Goal: Use online tool/utility: Utilize a website feature to perform a specific function

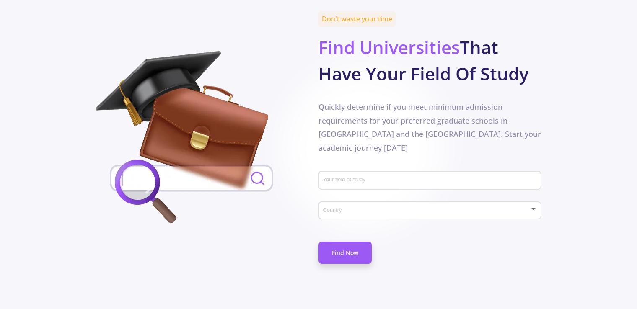
scroll to position [403, 0]
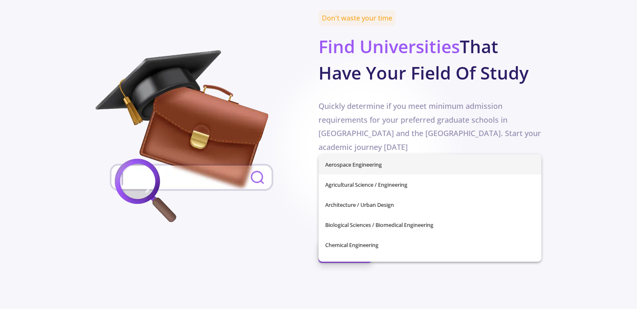
click at [359, 177] on input "Your field of study" at bounding box center [431, 181] width 217 height 8
click at [263, 198] on img at bounding box center [192, 138] width 192 height 176
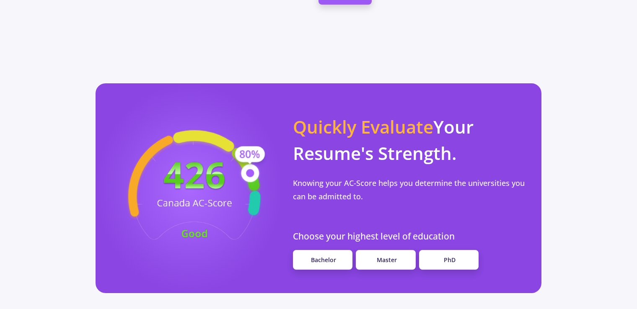
scroll to position [662, 0]
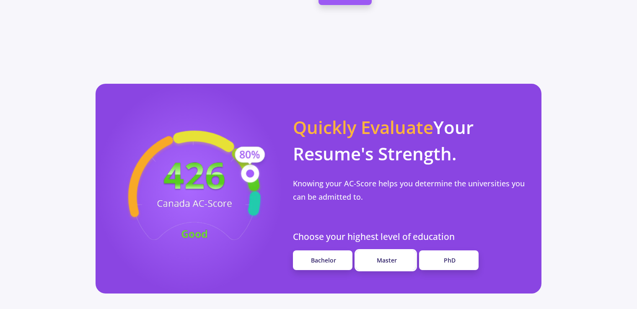
click at [389, 257] on span "Master" at bounding box center [387, 261] width 20 height 8
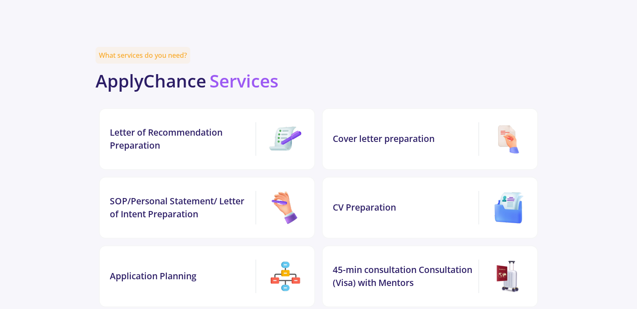
scroll to position [1666, 0]
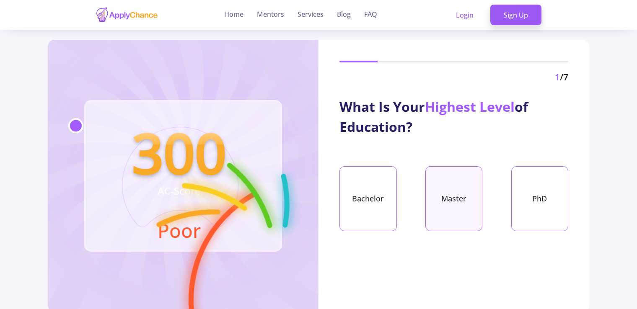
click at [474, 203] on div "Master" at bounding box center [454, 198] width 57 height 65
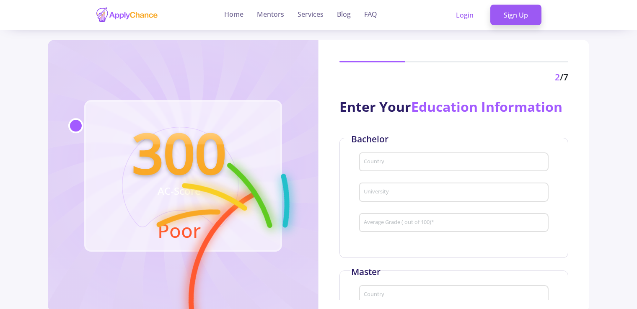
click at [382, 160] on input "Country" at bounding box center [456, 163] width 184 height 8
type input "[GEOGRAPHIC_DATA]"
click at [374, 192] on input "University" at bounding box center [456, 193] width 184 height 8
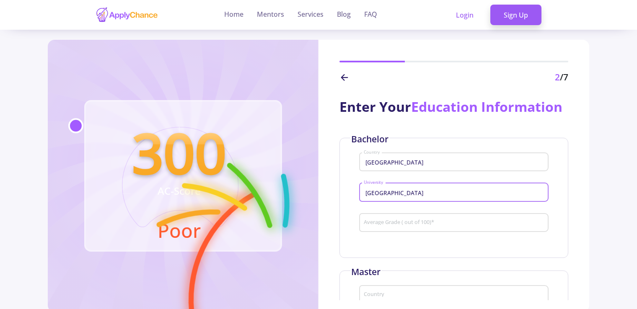
type input "[GEOGRAPHIC_DATA]"
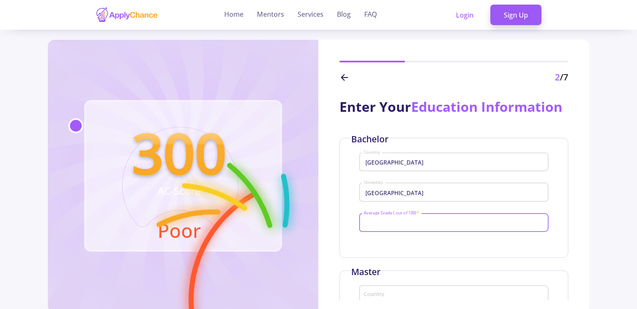
click at [385, 227] on input "Average Grade ( out of 100) *" at bounding box center [456, 224] width 184 height 8
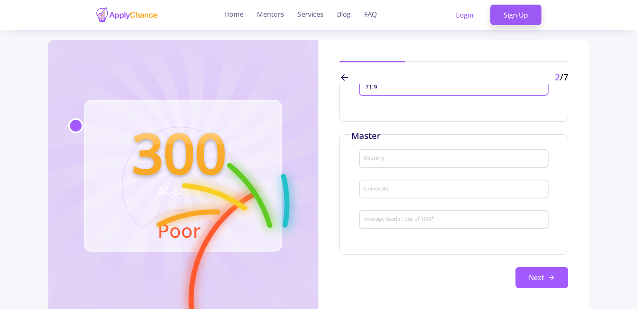
scroll to position [145, 0]
type input "71.9"
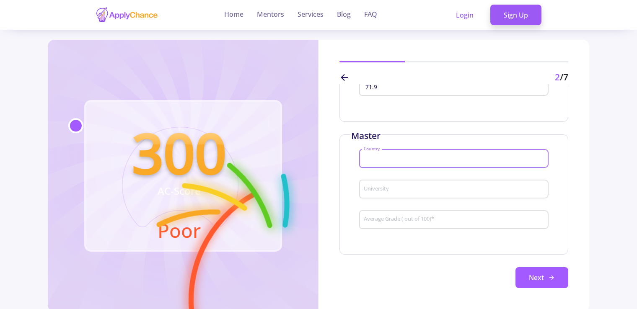
click at [377, 163] on input "Country" at bounding box center [456, 160] width 184 height 8
type input "[GEOGRAPHIC_DATA]"
click at [374, 199] on div "University" at bounding box center [455, 188] width 182 height 22
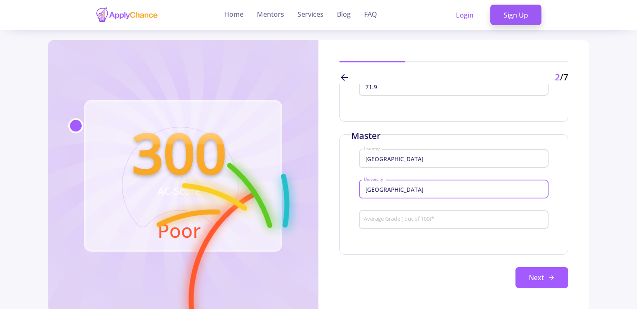
type input "[GEOGRAPHIC_DATA]"
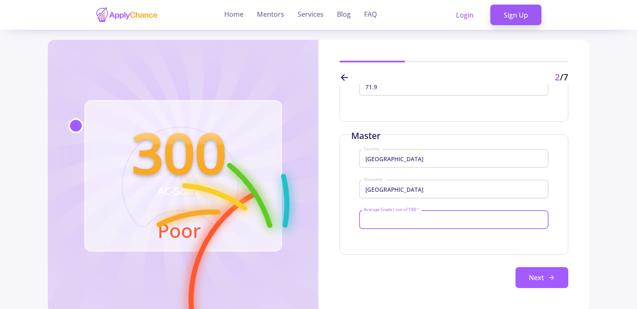
click at [382, 224] on input "Average Grade ( out of 100) *" at bounding box center [456, 220] width 184 height 8
type input "87.5"
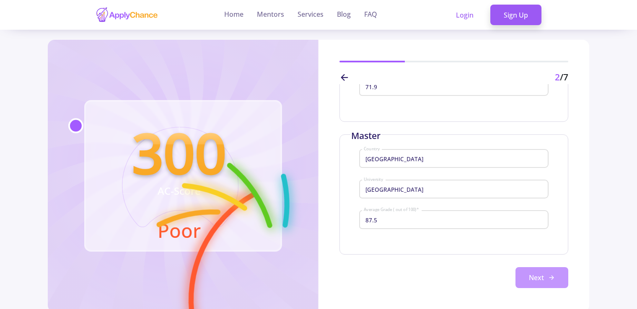
click at [553, 288] on button "Next" at bounding box center [542, 278] width 53 height 21
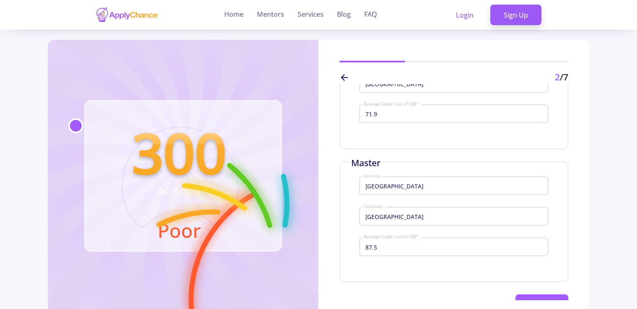
scroll to position [157, 0]
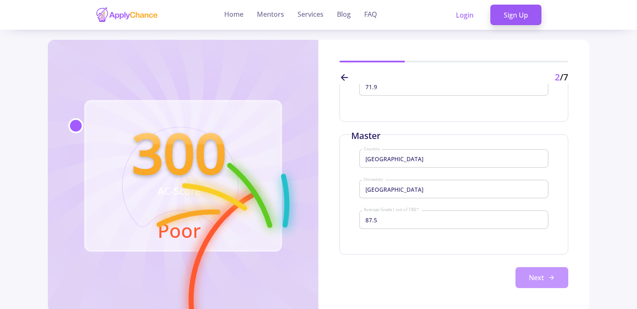
click at [534, 275] on button "Next" at bounding box center [542, 278] width 53 height 21
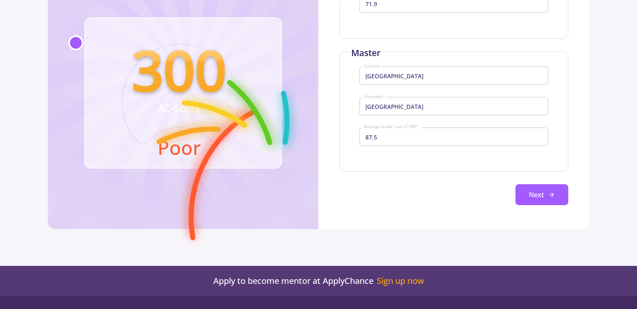
scroll to position [84, 0]
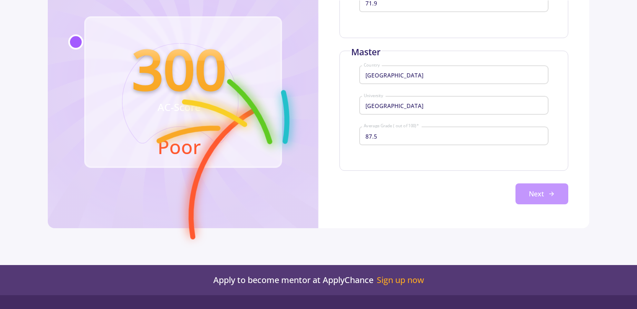
click at [535, 197] on button "Next" at bounding box center [542, 194] width 53 height 21
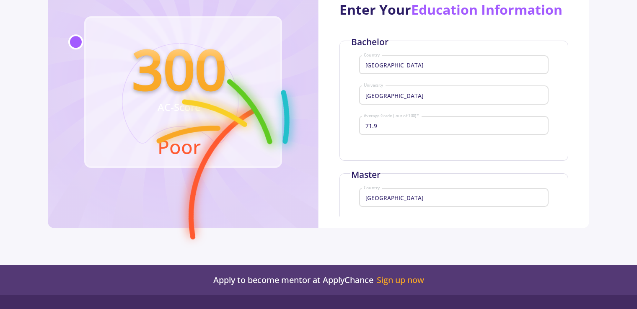
scroll to position [0, 0]
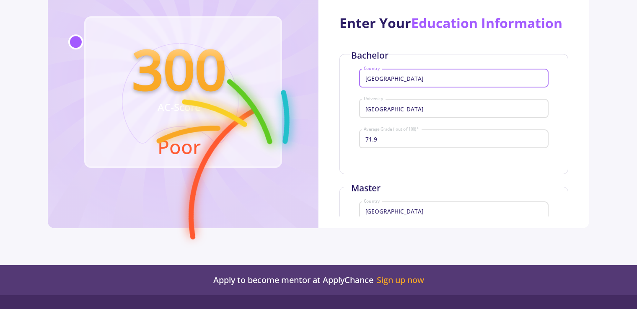
click at [398, 83] on input "[GEOGRAPHIC_DATA]" at bounding box center [456, 79] width 184 height 8
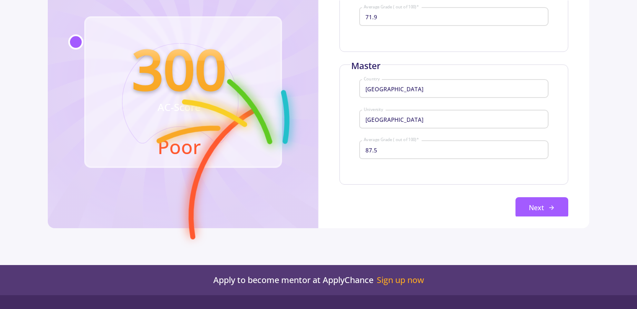
scroll to position [157, 0]
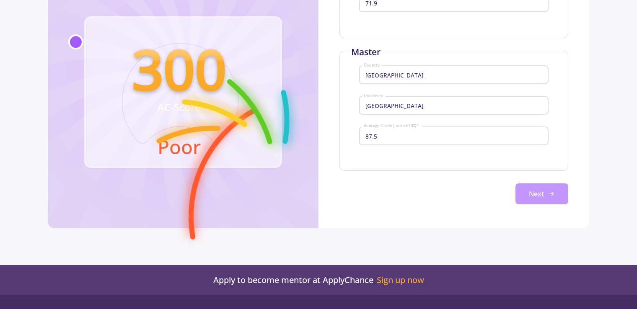
click at [528, 193] on button "Next" at bounding box center [542, 194] width 53 height 21
click at [528, 199] on button "Next" at bounding box center [542, 194] width 53 height 21
click at [76, 44] on circle at bounding box center [75, 41] width 13 height 13
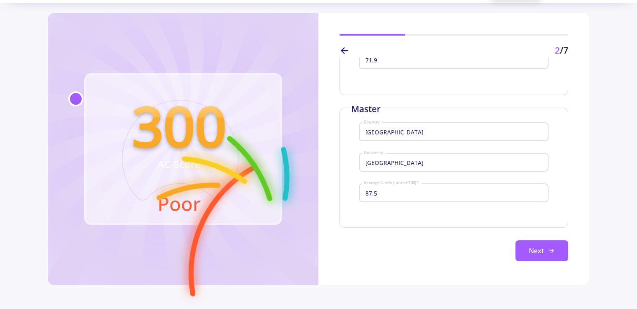
scroll to position [0, 0]
